Goal: Complete application form

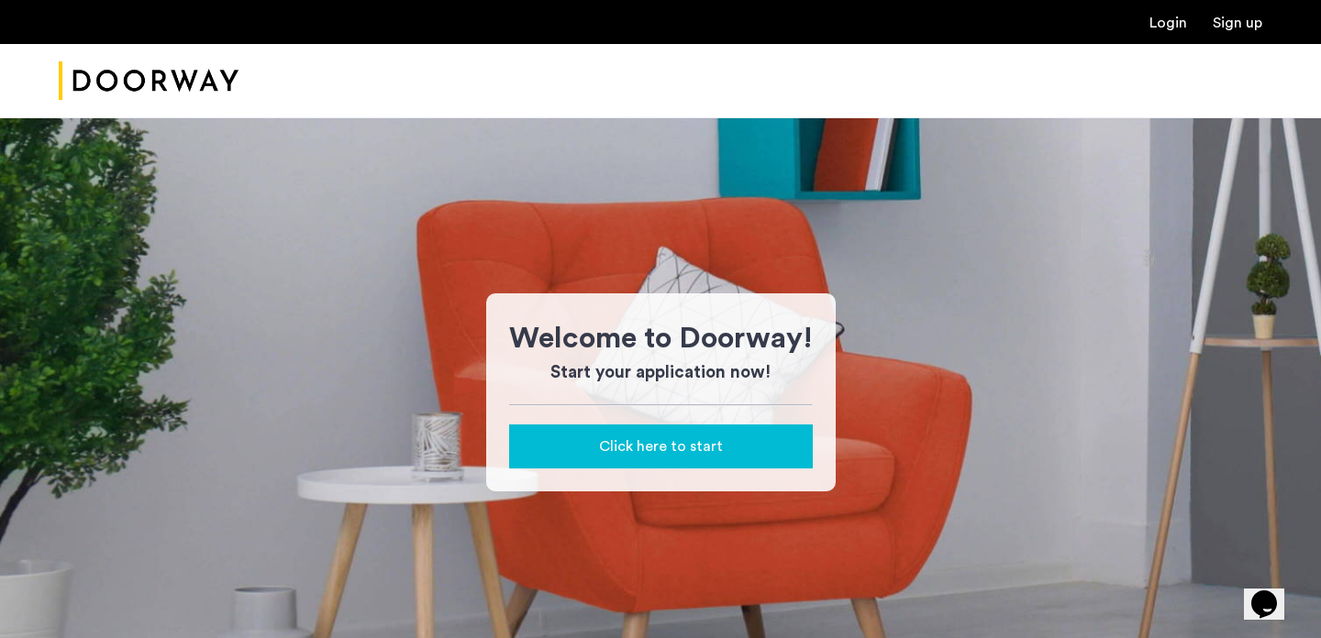
click at [685, 441] on span "Click here to start" at bounding box center [661, 447] width 124 height 22
